Goal: Navigation & Orientation: Understand site structure

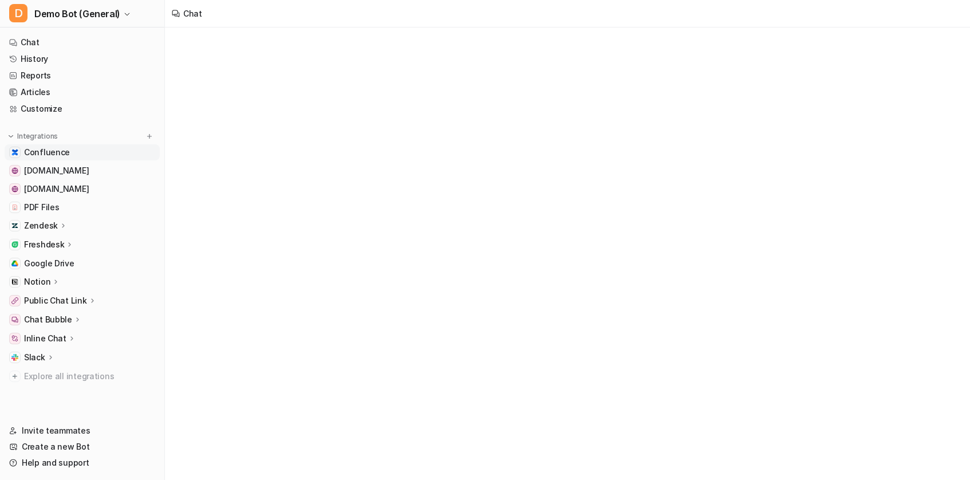
click at [58, 145] on link "Confluence" at bounding box center [82, 152] width 155 height 16
click at [39, 170] on span "[DOMAIN_NAME]" at bounding box center [56, 170] width 65 height 11
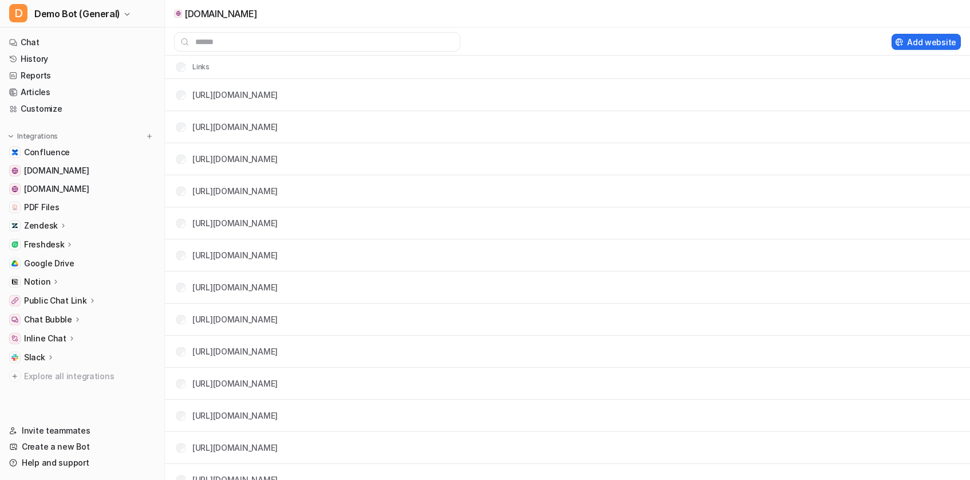
click at [52, 229] on p "Zendesk" at bounding box center [41, 225] width 34 height 11
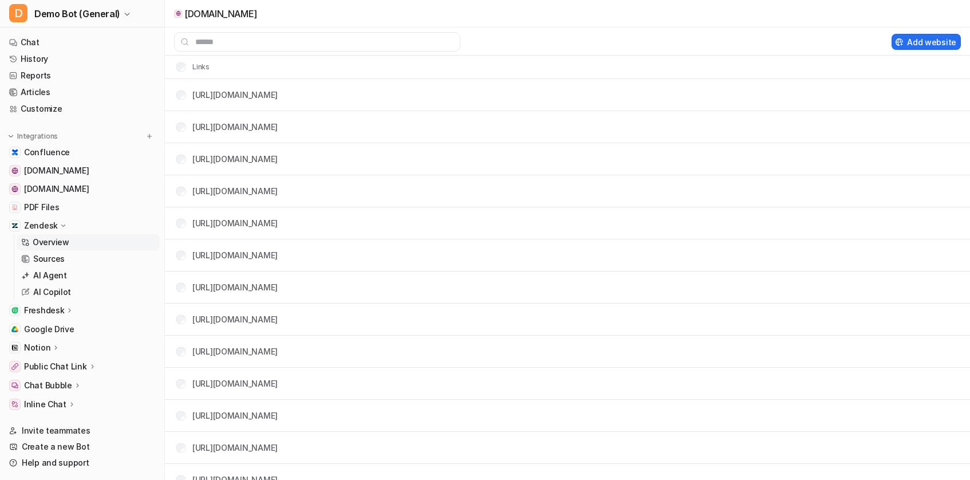
click at [49, 246] on p "Overview" at bounding box center [51, 241] width 37 height 11
click at [41, 239] on p "Overview" at bounding box center [51, 241] width 37 height 11
click at [70, 249] on link "Overview" at bounding box center [88, 242] width 143 height 16
click at [50, 261] on p "Sources" at bounding box center [48, 258] width 31 height 11
click at [70, 261] on link "Sources" at bounding box center [88, 259] width 143 height 16
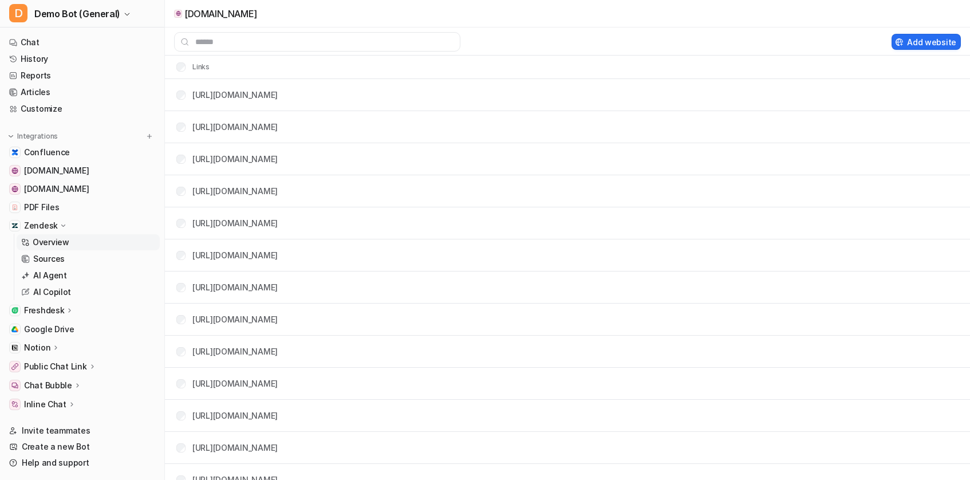
click at [64, 243] on p "Overview" at bounding box center [51, 241] width 37 height 11
click at [40, 310] on p "Freshdesk" at bounding box center [44, 310] width 40 height 11
click at [57, 310] on p "Freshdesk" at bounding box center [44, 310] width 40 height 11
click at [51, 246] on p "Overview" at bounding box center [51, 241] width 37 height 11
click at [58, 312] on p "Freshdesk" at bounding box center [44, 310] width 40 height 11
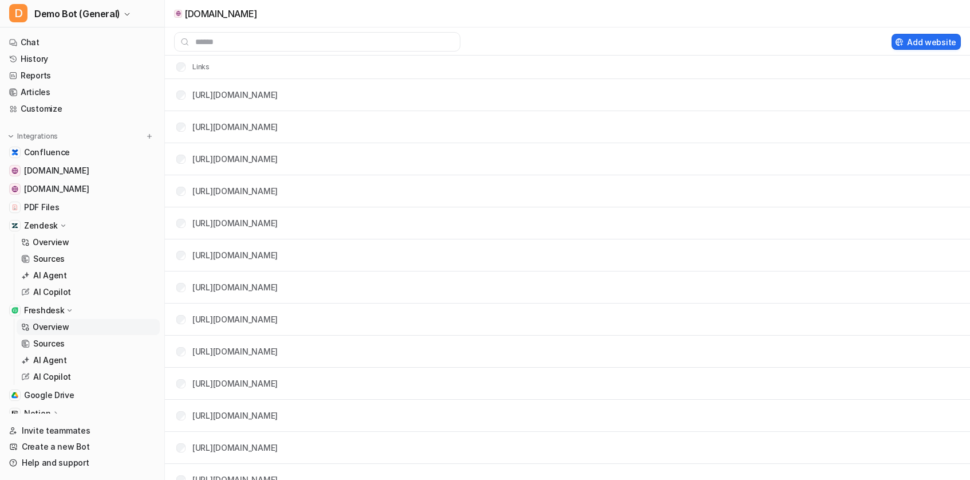
click at [56, 334] on link "Overview" at bounding box center [88, 327] width 143 height 16
click at [56, 191] on span "[DOMAIN_NAME]" at bounding box center [56, 188] width 65 height 11
click at [61, 228] on icon at bounding box center [63, 226] width 9 height 8
click at [61, 228] on icon at bounding box center [64, 225] width 8 height 9
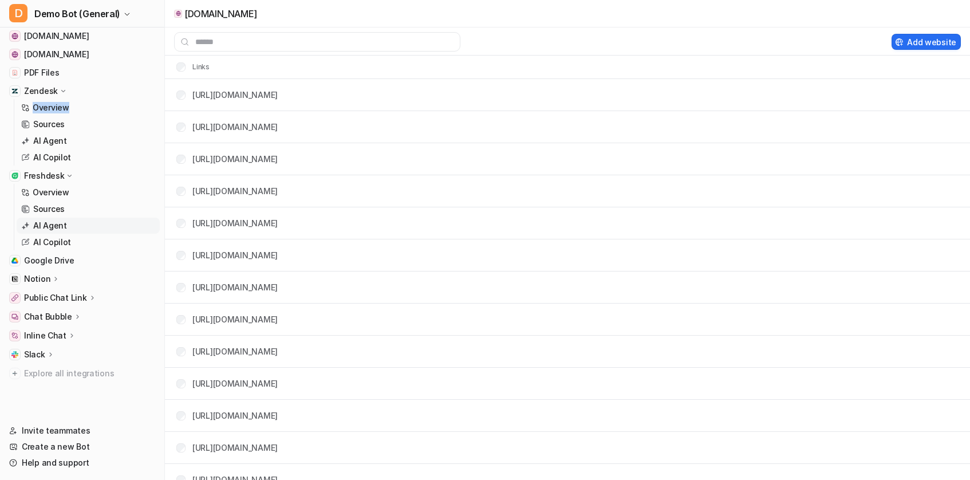
click at [70, 227] on link "AI Agent" at bounding box center [88, 226] width 143 height 16
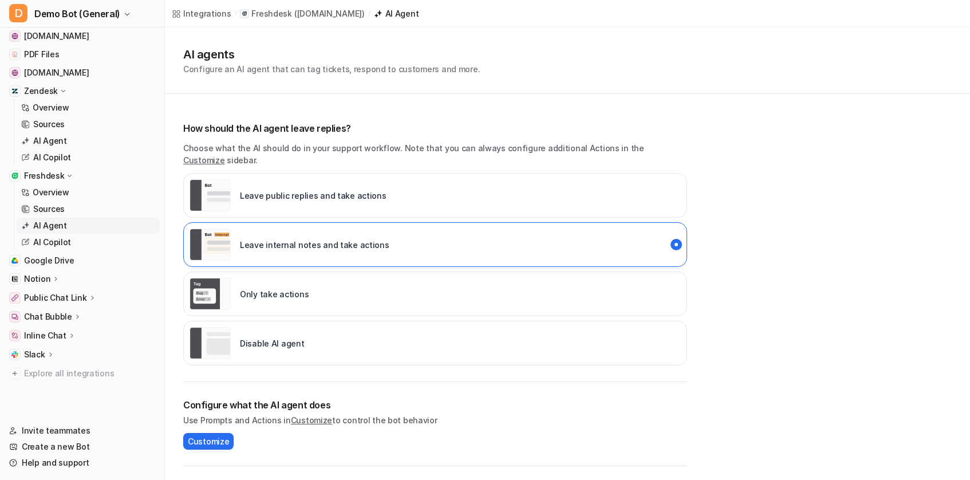
click at [211, 95] on div "AI agents Configure an AI agent that can tag tickets, respond to customers and …" at bounding box center [567, 353] width 805 height 652
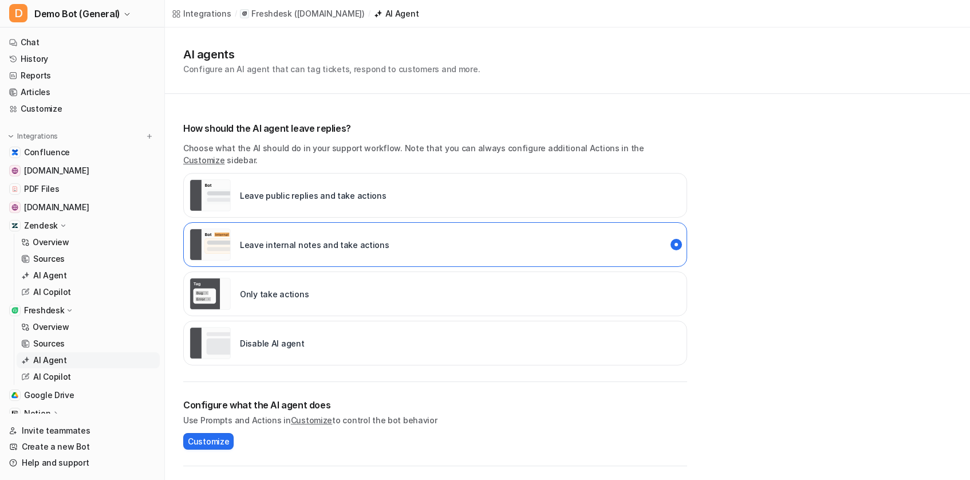
click at [399, 86] on div "AI agents Configure an AI agent that can tag tickets, respond to customers and …" at bounding box center [567, 60] width 805 height 66
click at [63, 340] on p "Sources" at bounding box center [48, 343] width 31 height 11
